Goal: Information Seeking & Learning: Learn about a topic

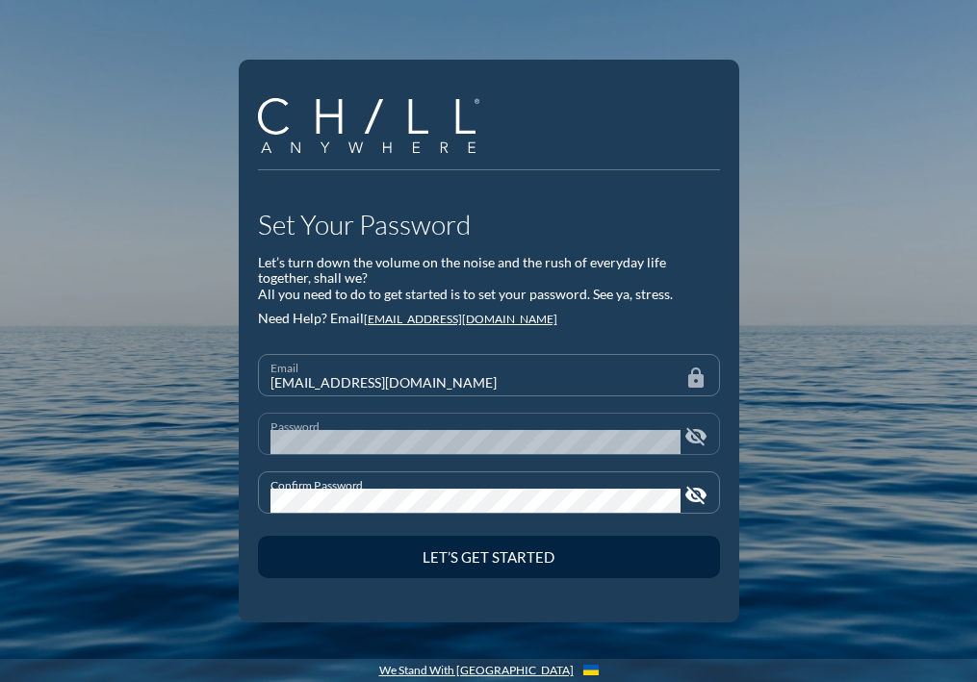
click at [688, 433] on icon "visibility_off" at bounding box center [695, 436] width 23 height 23
click at [699, 508] on div "Confirm Password visibility_off" at bounding box center [489, 493] width 462 height 42
click at [677, 476] on div "Confirm Password" at bounding box center [475, 493] width 410 height 40
click at [688, 491] on icon "visibility_off" at bounding box center [695, 495] width 23 height 23
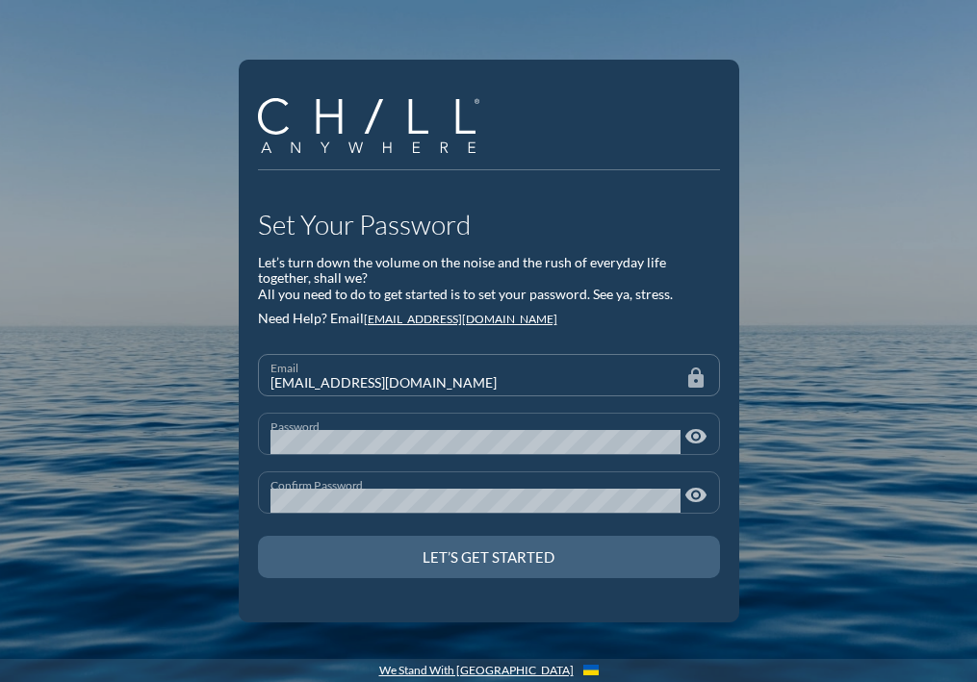
click at [546, 564] on div "Let’s Get Started" at bounding box center [489, 557] width 395 height 17
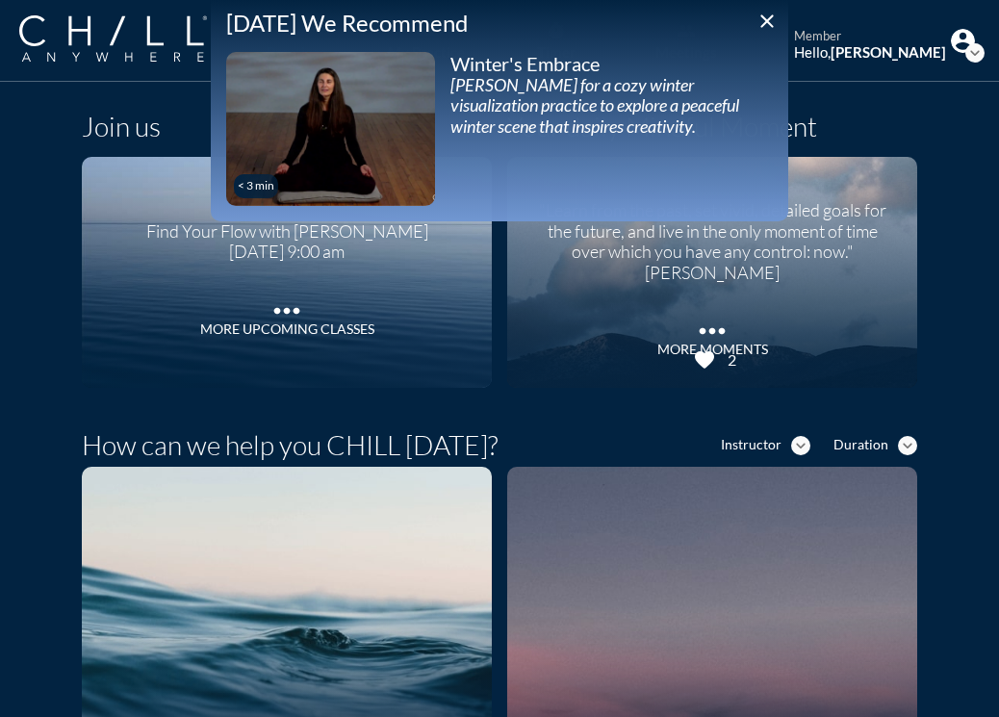
click at [757, 14] on icon "close" at bounding box center [767, 21] width 23 height 23
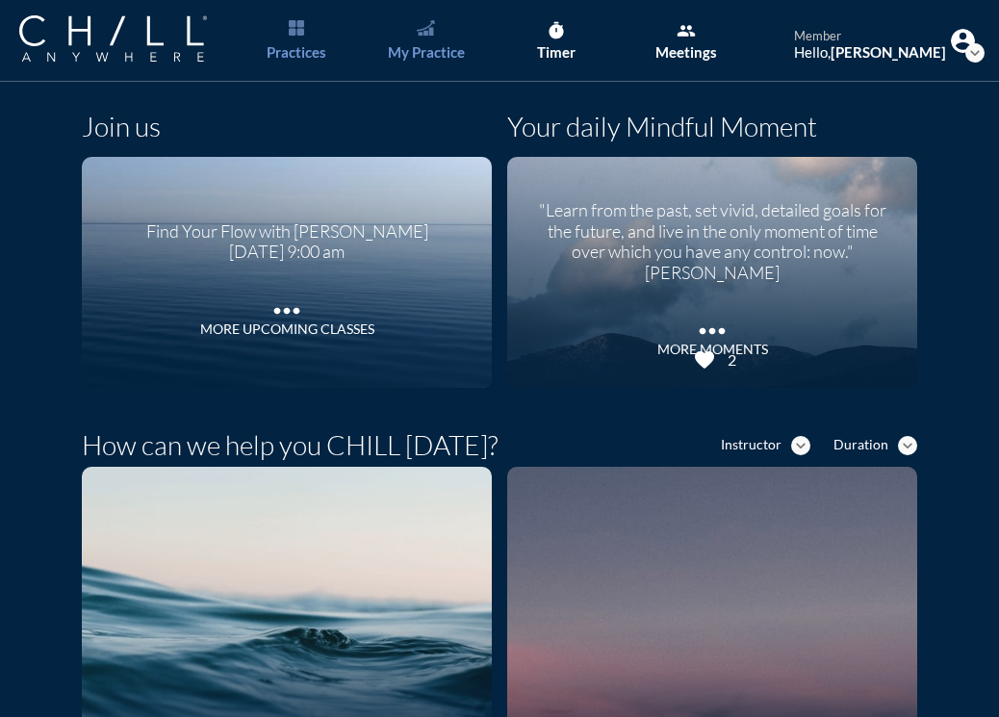
click at [442, 38] on link "My Practice" at bounding box center [425, 41] width 101 height 82
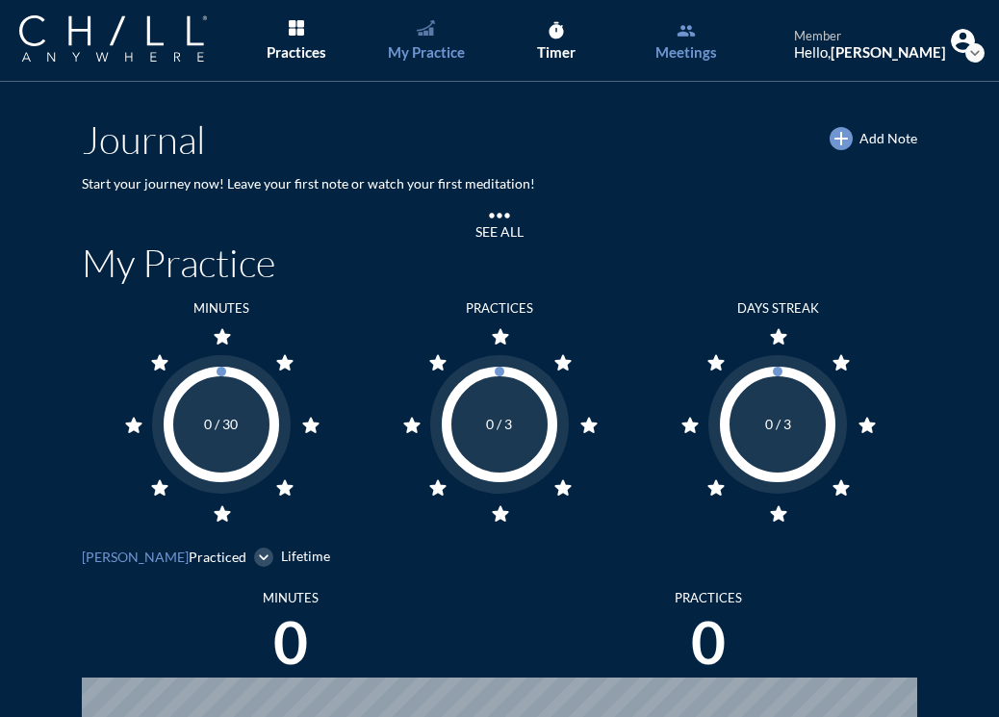
click at [685, 48] on div "Meetings" at bounding box center [686, 51] width 62 height 17
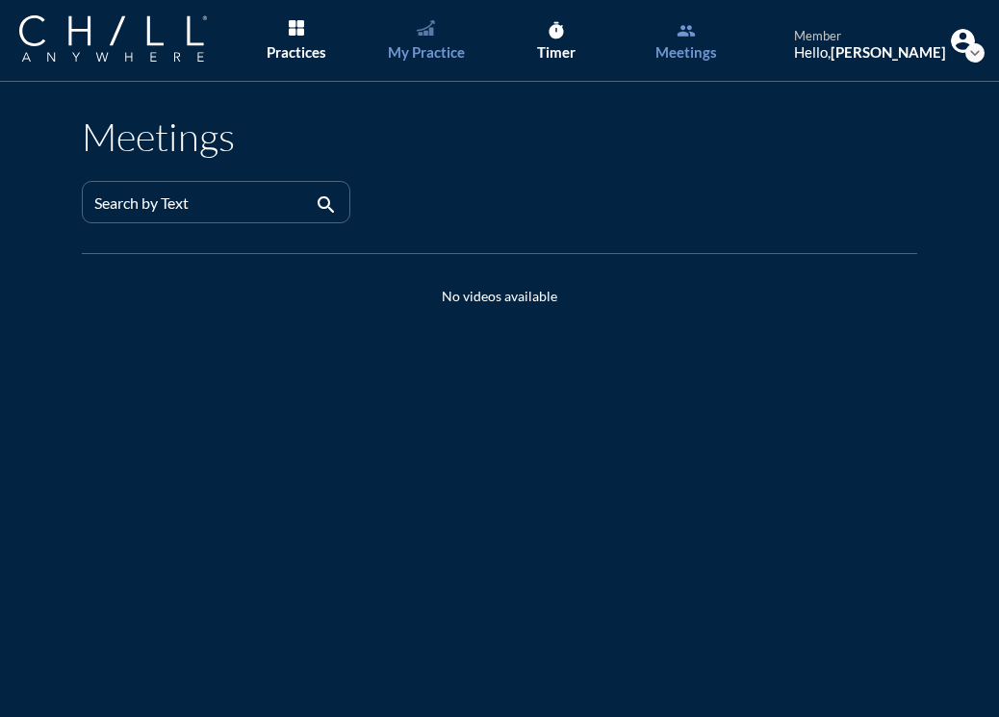
click at [436, 54] on div "My Practice" at bounding box center [426, 51] width 77 height 17
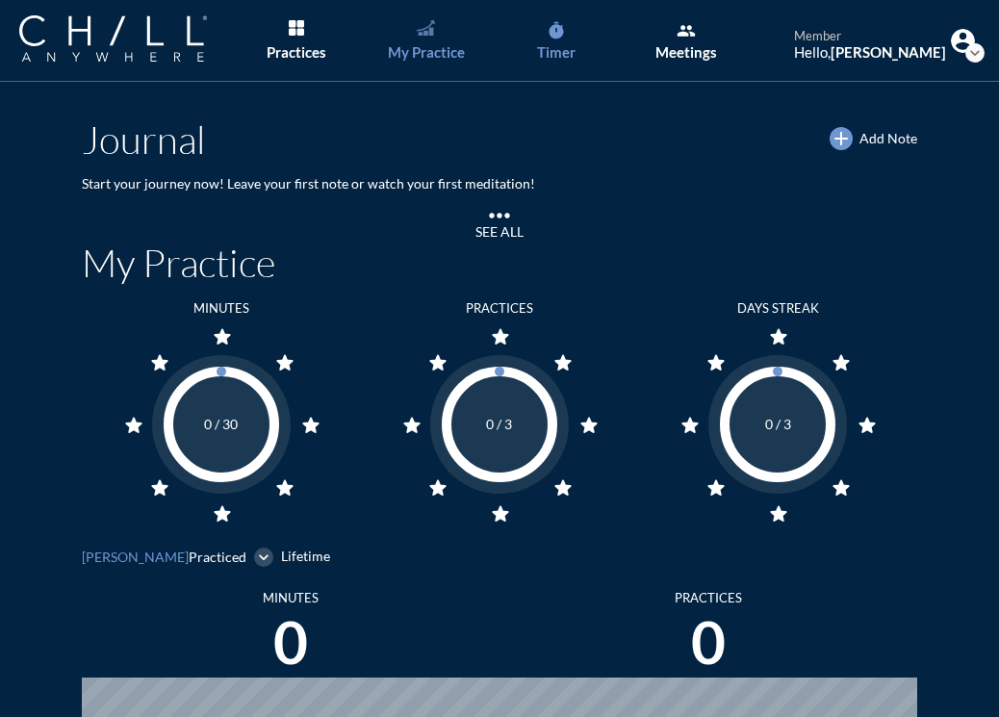
scroll to position [996, 985]
click at [540, 32] on link "timer Timer" at bounding box center [555, 41] width 101 height 82
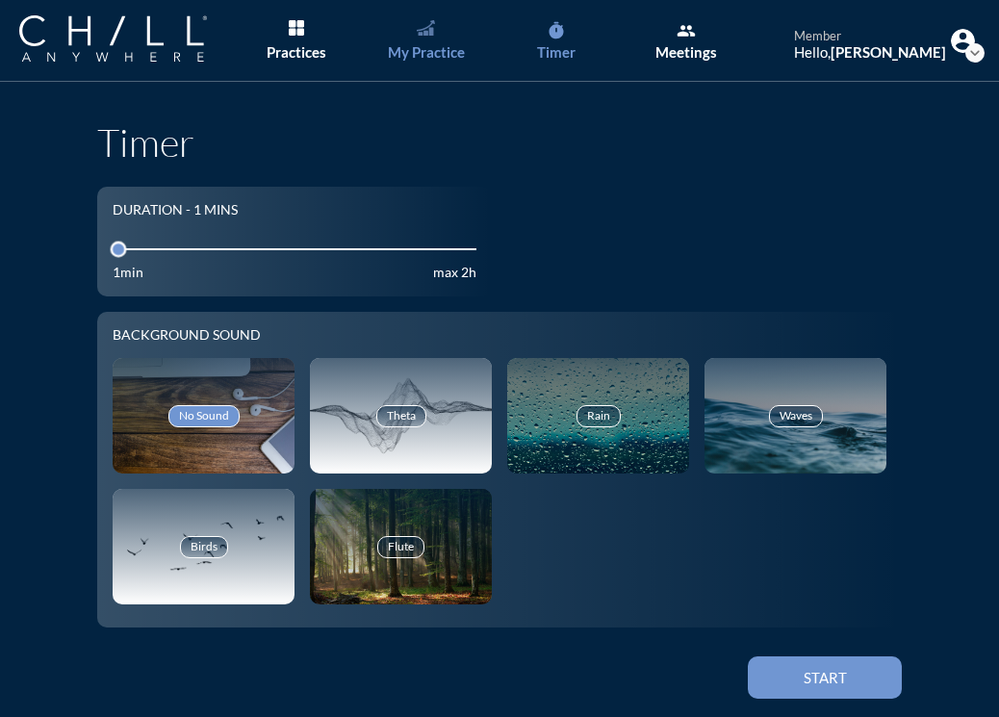
click at [439, 39] on link "My Practice" at bounding box center [425, 41] width 101 height 82
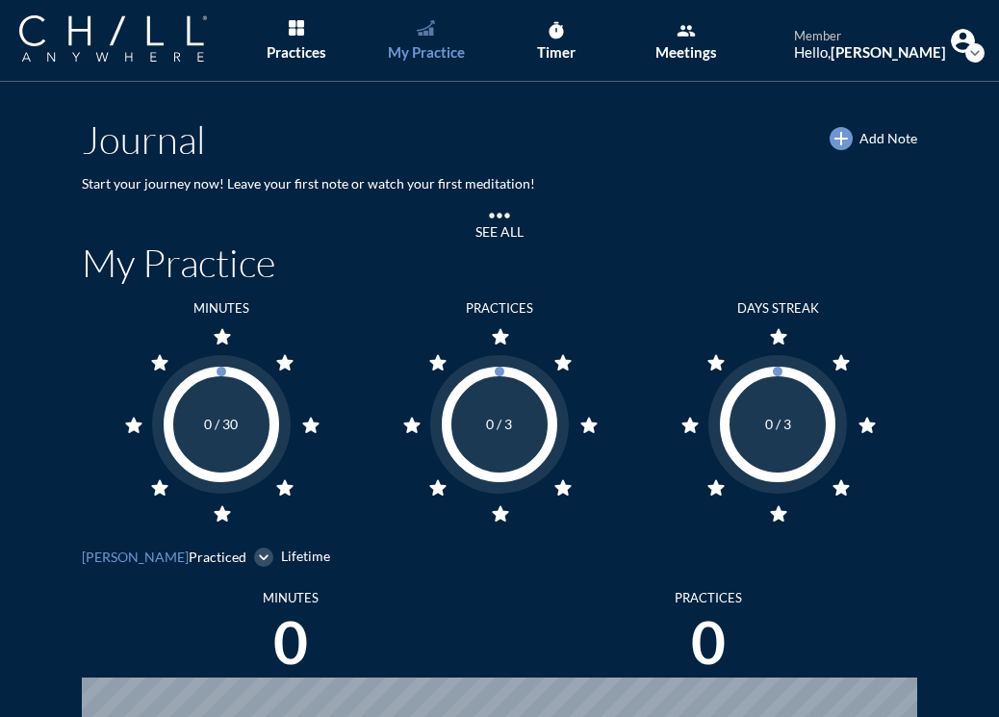
click at [490, 219] on icon "more_horiz" at bounding box center [499, 216] width 31 height 14
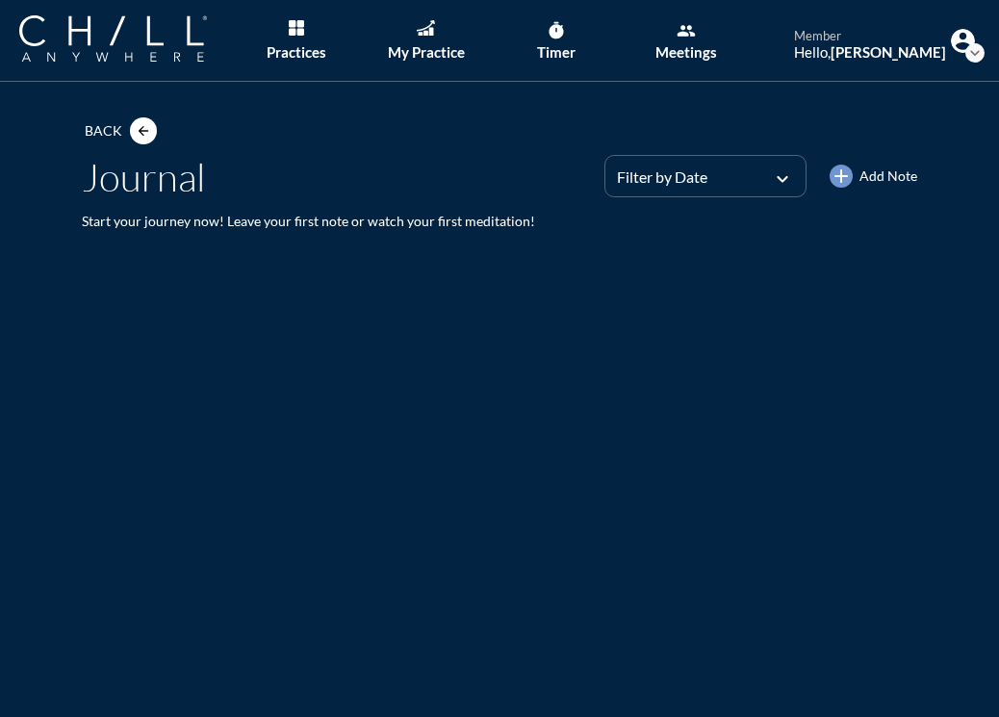
click at [141, 118] on button "arrow_back" at bounding box center [143, 130] width 27 height 27
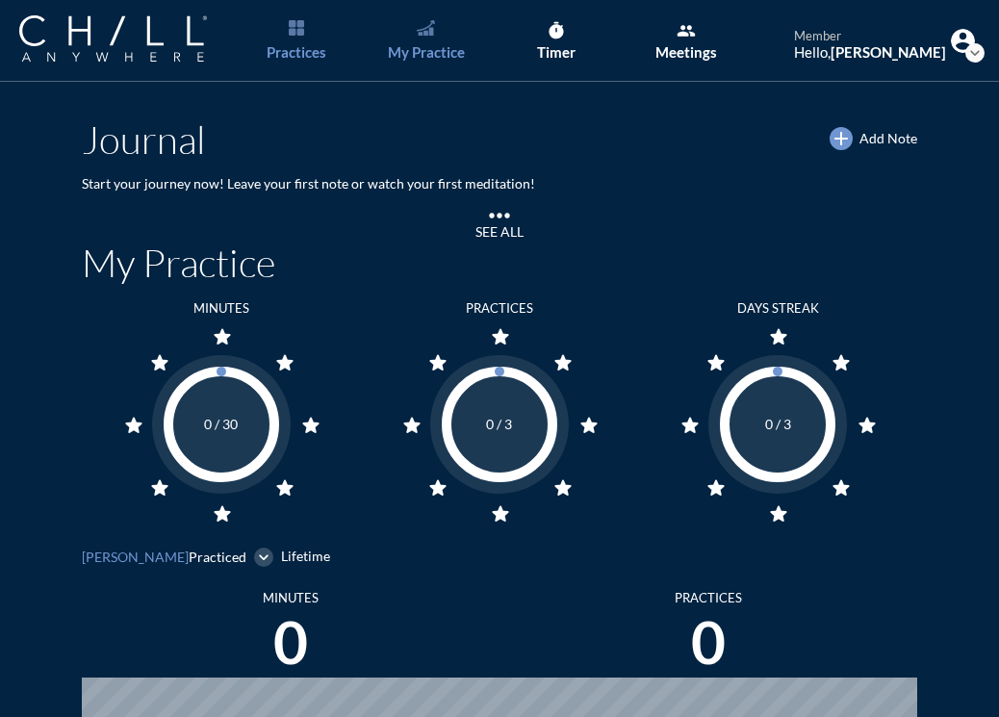
scroll to position [961499, 961510]
click at [293, 50] on div "Practices" at bounding box center [297, 51] width 60 height 17
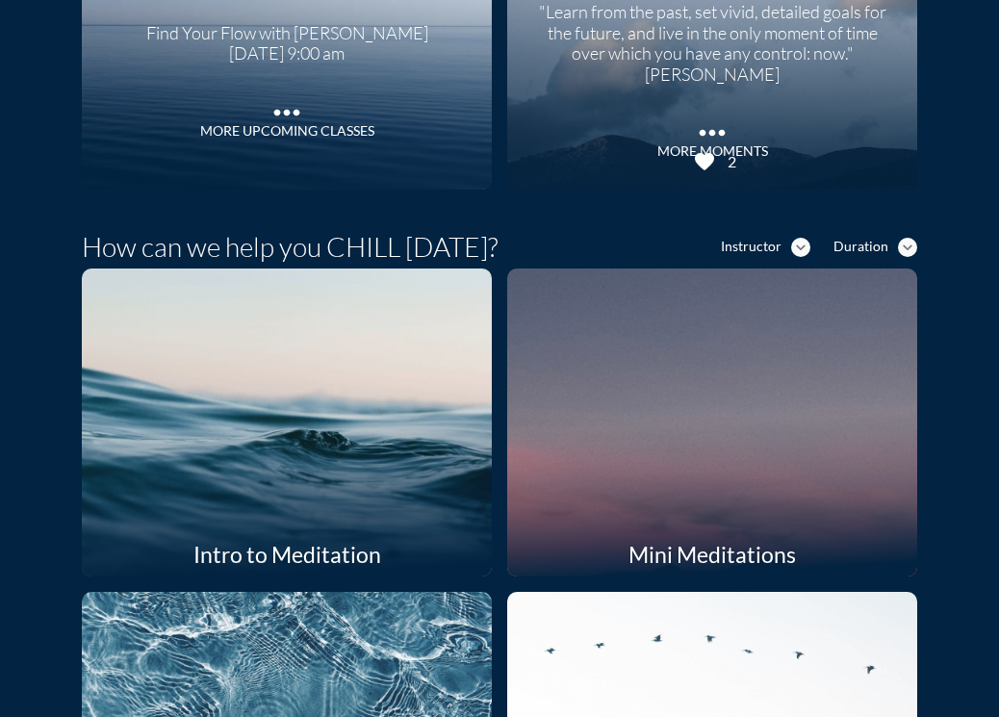
scroll to position [289, 0]
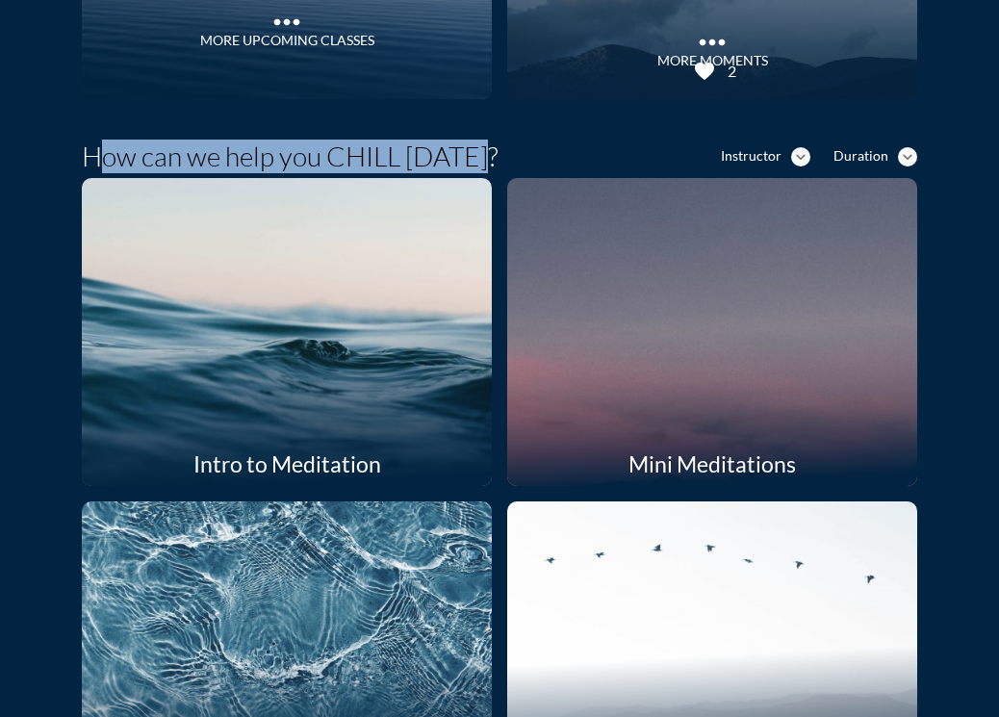
drag, startPoint x: 100, startPoint y: 160, endPoint x: 505, endPoint y: 154, distance: 405.3
click at [505, 154] on div "How can we help you CHILL [DATE]? Instructor expand_more Duration expand_more" at bounding box center [499, 164] width 835 height 46
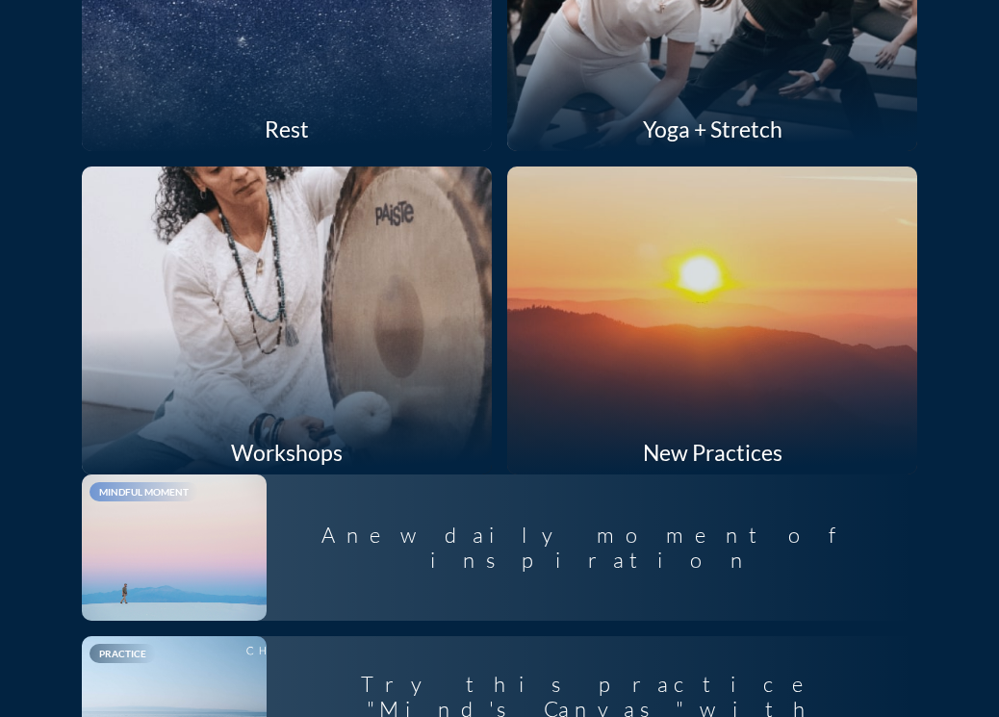
scroll to position [1925, 0]
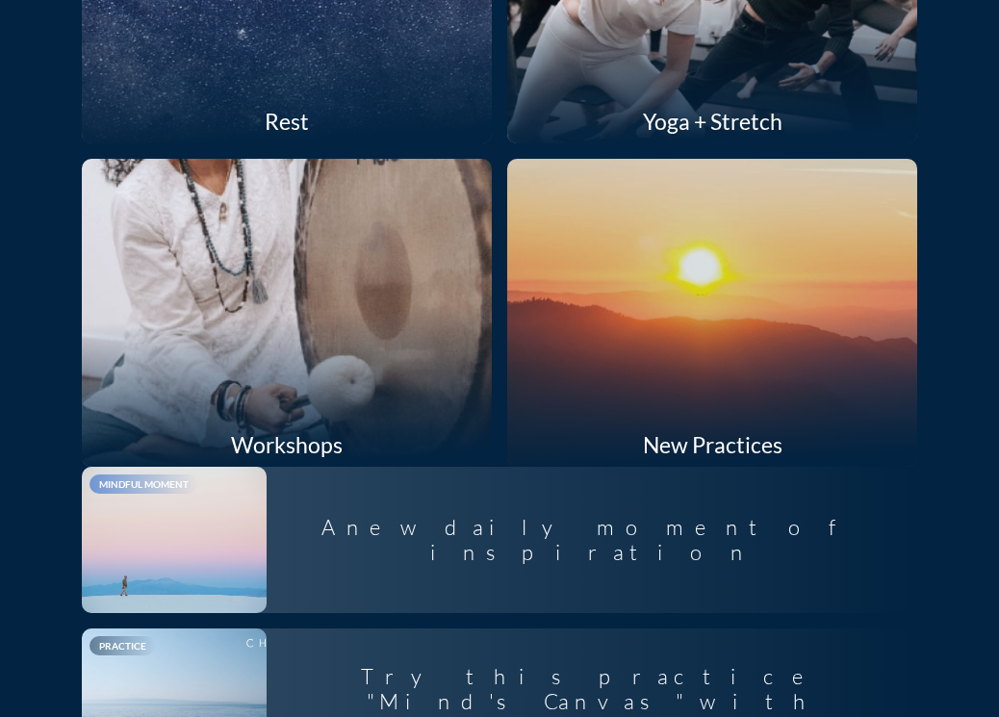
click at [267, 326] on div at bounding box center [286, 313] width 435 height 326
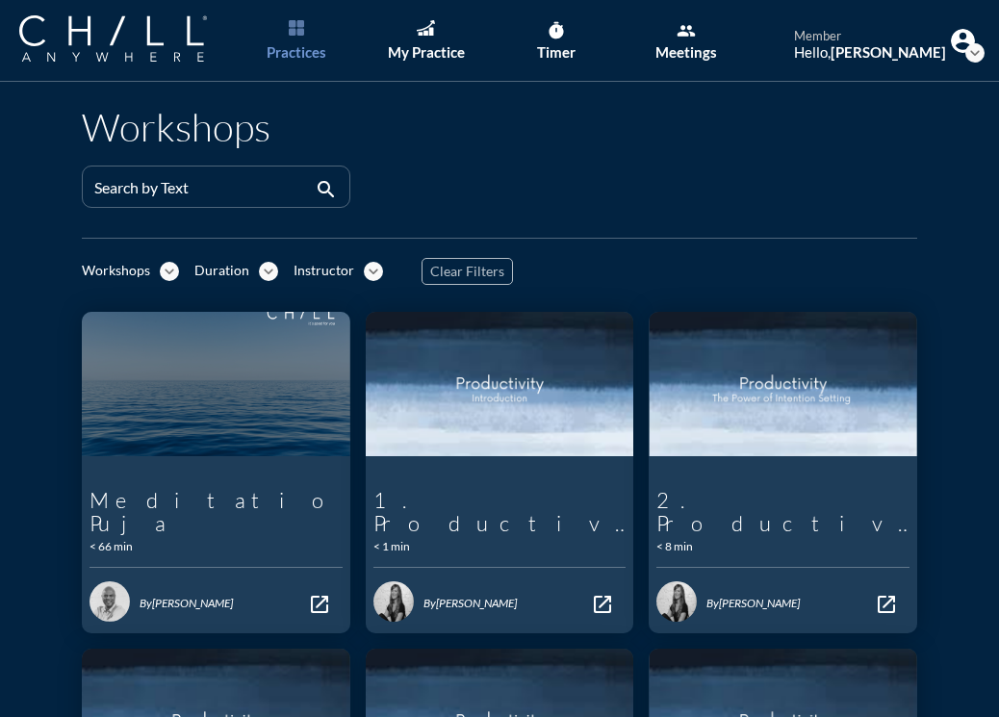
click at [160, 268] on icon "expand_more" at bounding box center [169, 271] width 19 height 19
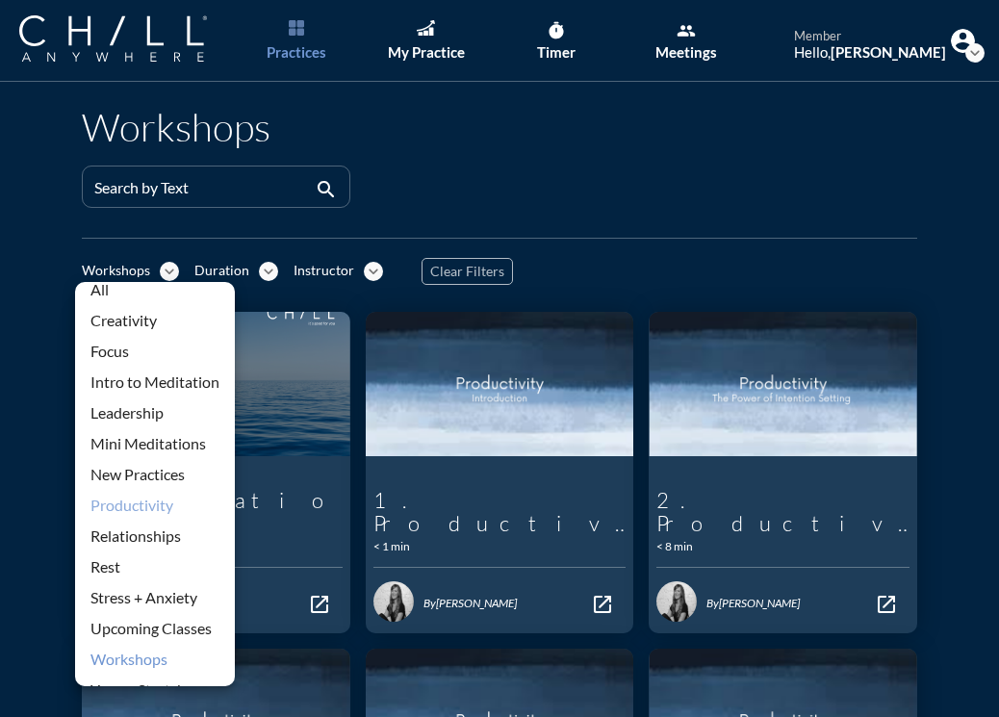
scroll to position [42, 0]
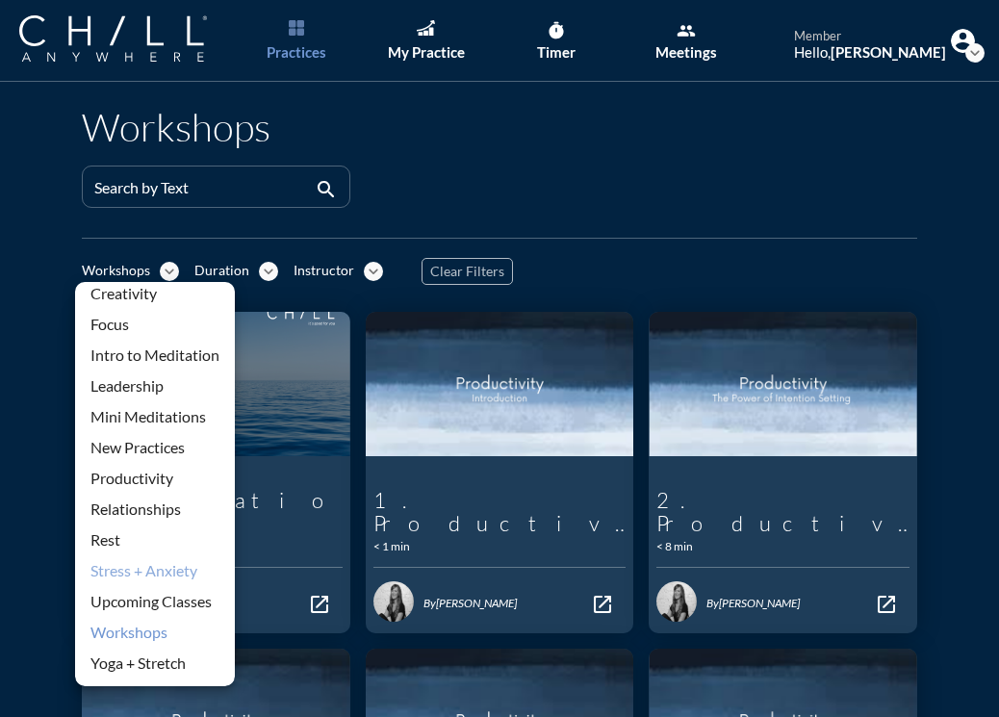
click at [184, 565] on div "Stress + Anxiety" at bounding box center [154, 570] width 129 height 23
